Goal: Task Accomplishment & Management: Manage account settings

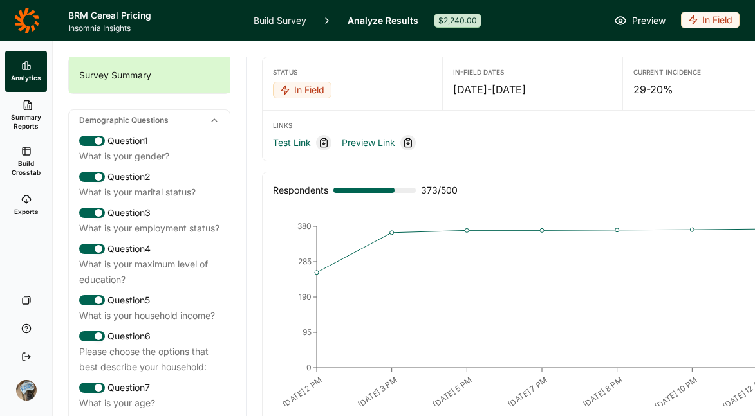
click at [709, 16] on div "In Field" at bounding box center [710, 20] width 59 height 17
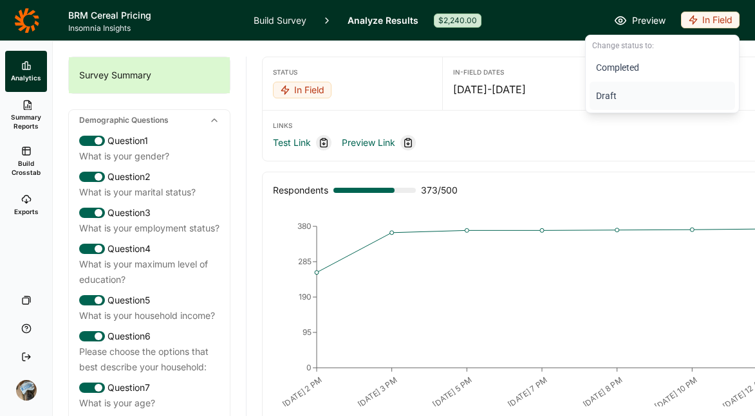
click at [602, 86] on button "Draft" at bounding box center [662, 96] width 145 height 28
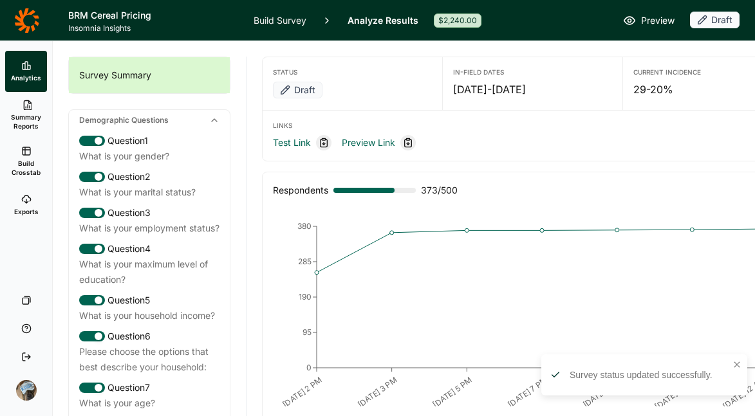
click at [259, 22] on link "Build Survey" at bounding box center [280, 20] width 53 height 41
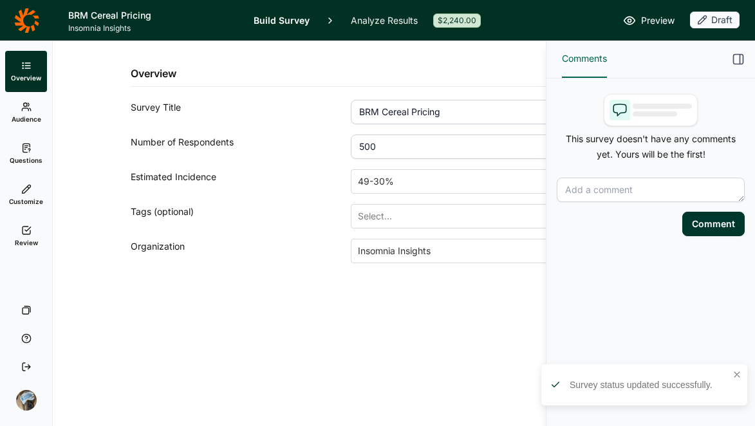
click at [23, 238] on span "Review" at bounding box center [26, 242] width 23 height 9
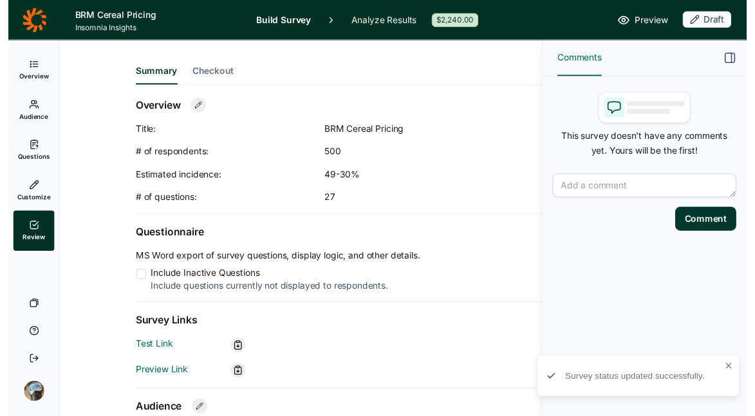
scroll to position [6, 0]
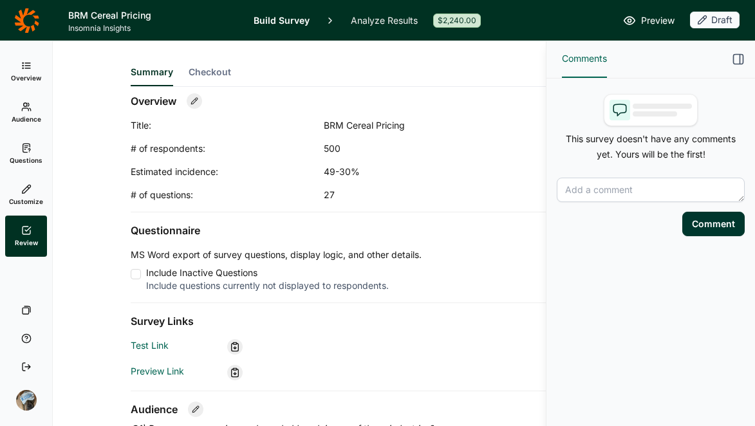
click at [739, 60] on use "button" at bounding box center [739, 60] width 10 height 10
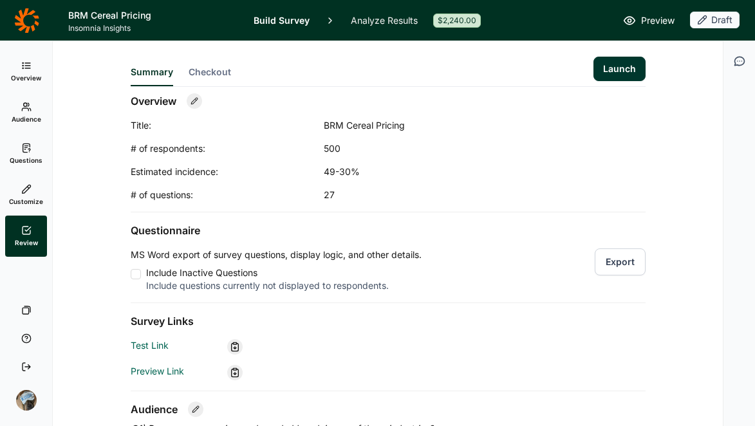
click at [612, 64] on button "Launch" at bounding box center [619, 69] width 52 height 24
